Goal: Navigation & Orientation: Go to known website

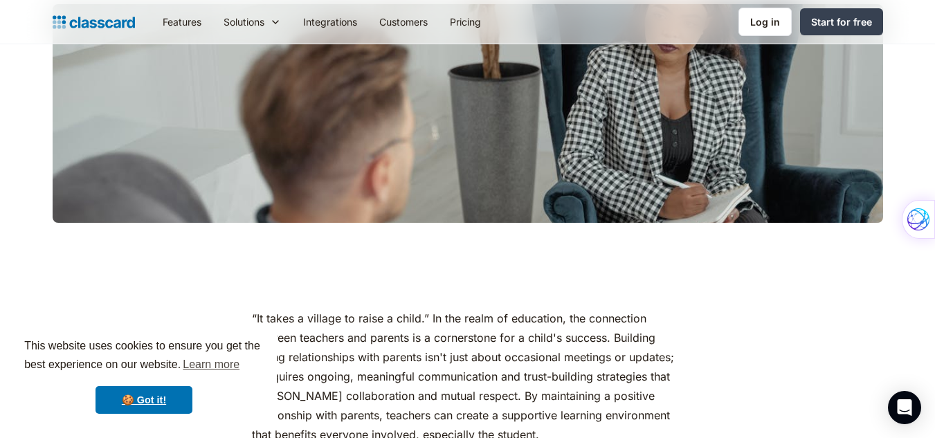
scroll to position [426, 0]
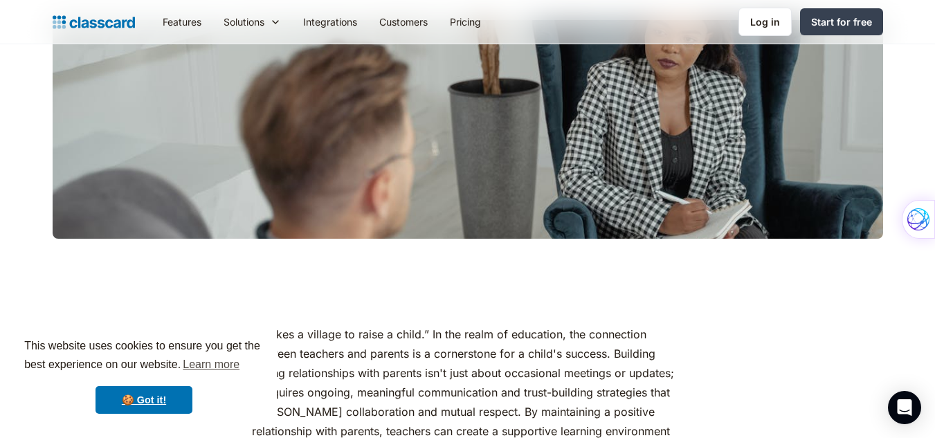
click at [273, 334] on div "This website uses cookies to ensure you get the best experience on our website.…" at bounding box center [144, 375] width 266 height 102
click at [784, 19] on link "Log in" at bounding box center [764, 22] width 53 height 28
